Goal: Task Accomplishment & Management: Complete application form

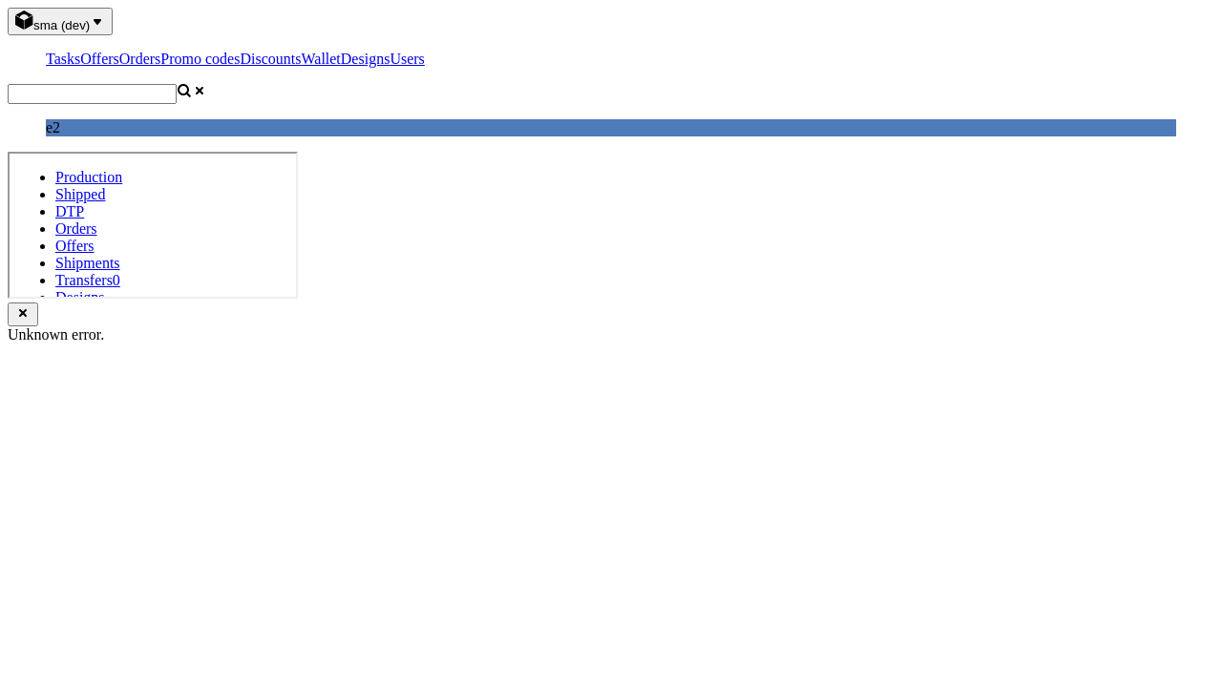
scroll to position [6, 0]
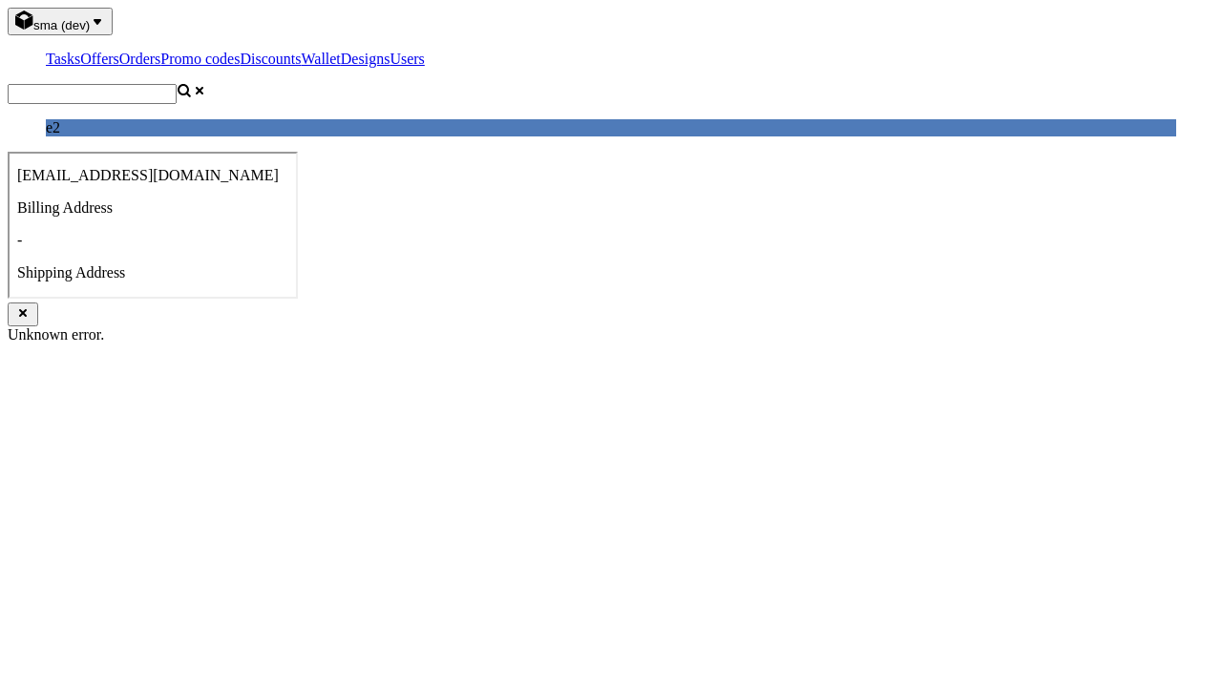
type input "Grimes-Ankunding"
type input "1509813888"
type input "Leora.Zboncak"
select select "13"
type input "Leora.Zboncak"
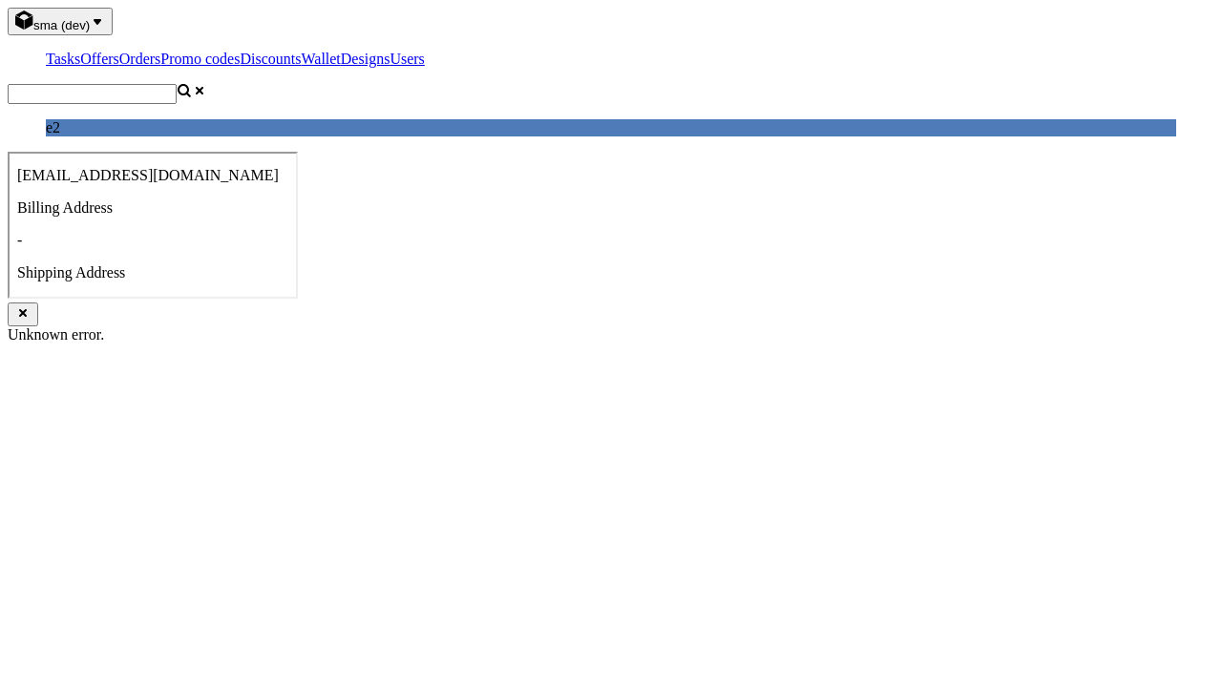
type input "44 McLaughlin Street"
type input "IQ0 4UW"
select select "132"
type input "IQ0 4UW"
type input "North Stanton"
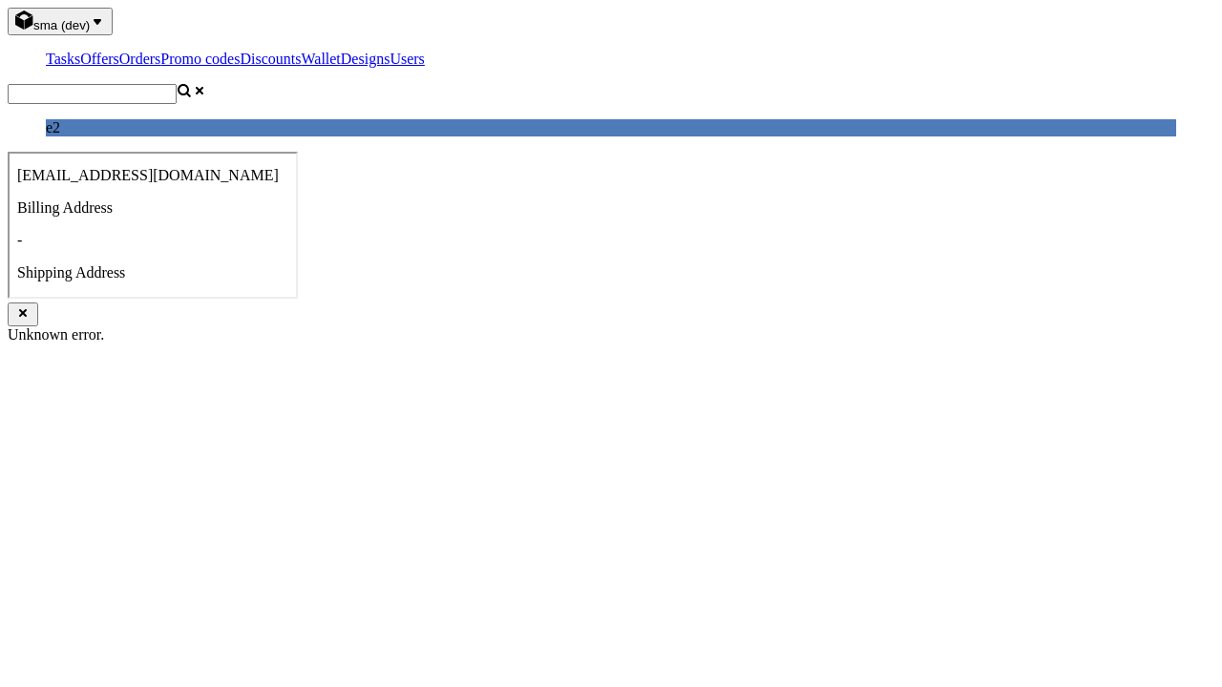
checkbox input "true"
type input "Leora.Zboncak"
select select "13"
type input "44 McLaughlin Street"
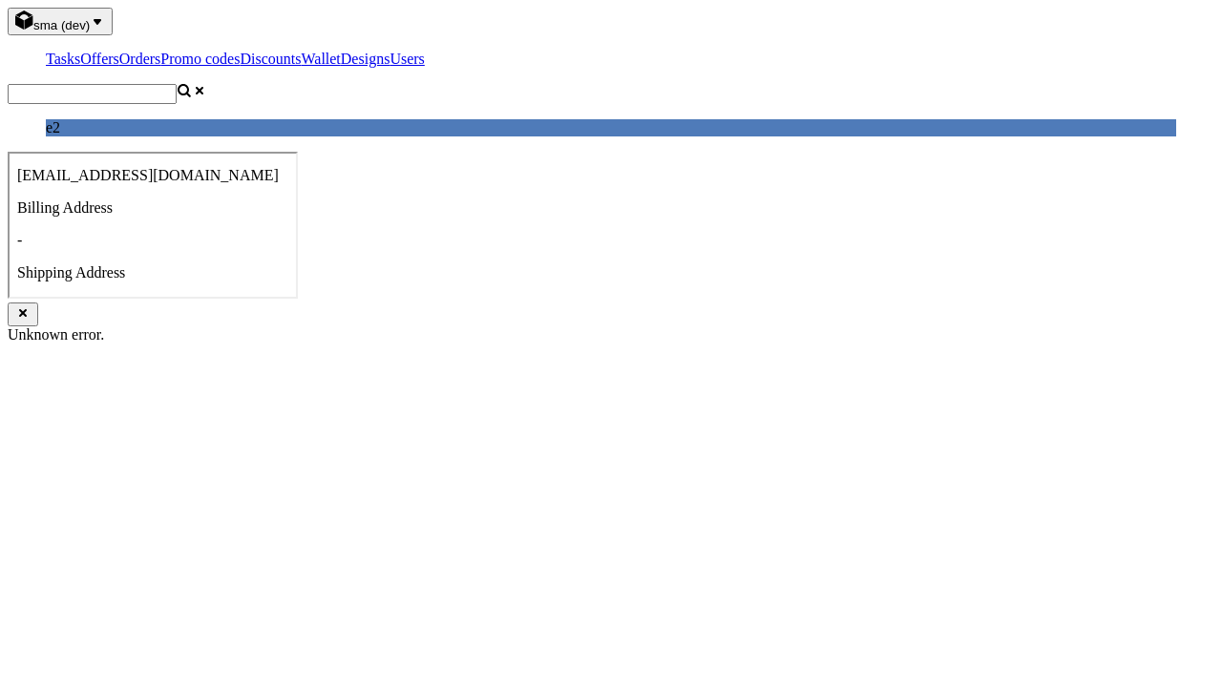
type input "IQ0 4UW"
type input "North Stanton"
select select "132"
